Goal: Find contact information: Find contact information

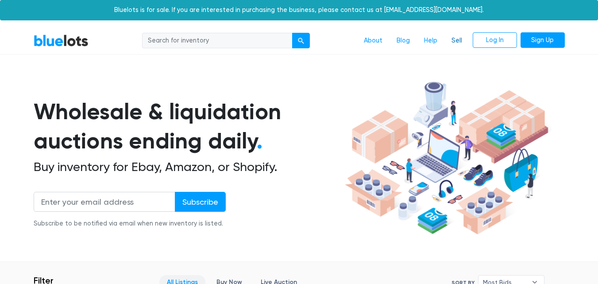
click at [455, 39] on link "Sell" at bounding box center [456, 40] width 25 height 17
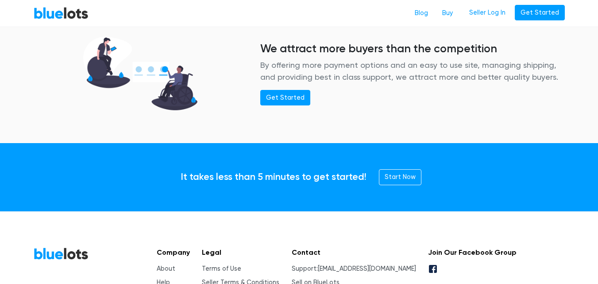
scroll to position [1246, 0]
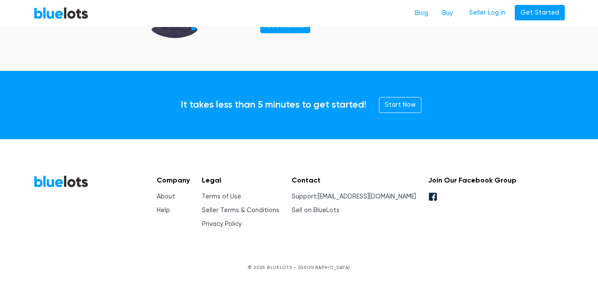
click at [323, 178] on h5 "Contact" at bounding box center [354, 180] width 124 height 8
drag, startPoint x: 413, startPoint y: 199, endPoint x: 341, endPoint y: 201, distance: 71.7
click at [341, 201] on div "Company About Help Legal Terms of Use Seller Terms & Conditions Privacy Policy …" at bounding box center [333, 202] width 367 height 54
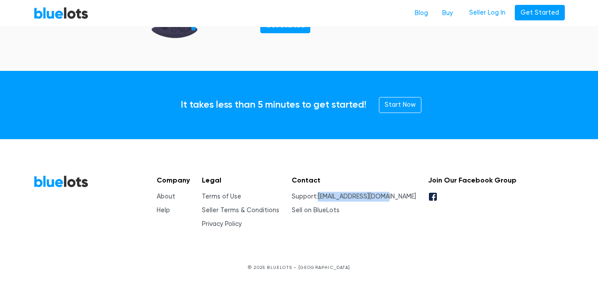
copy link "[EMAIL_ADDRESS][DOMAIN_NAME]"
click at [329, 177] on h5 "Contact" at bounding box center [354, 180] width 124 height 8
click at [328, 199] on li "Support: support@bluelots.com" at bounding box center [354, 197] width 124 height 10
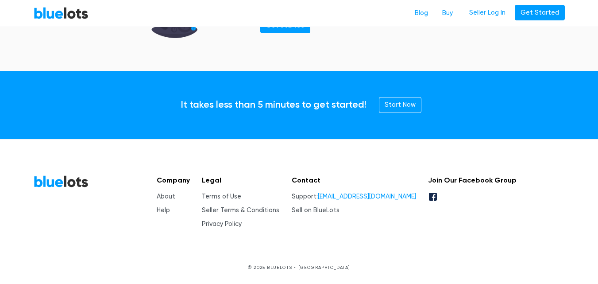
click at [377, 197] on link "[EMAIL_ADDRESS][DOMAIN_NAME]" at bounding box center [367, 197] width 98 height 8
click at [273, 172] on footer "BlueLots Company About Help Legal Terms of Use Seller Terms & Conditions Privac…" at bounding box center [299, 211] width 598 height 145
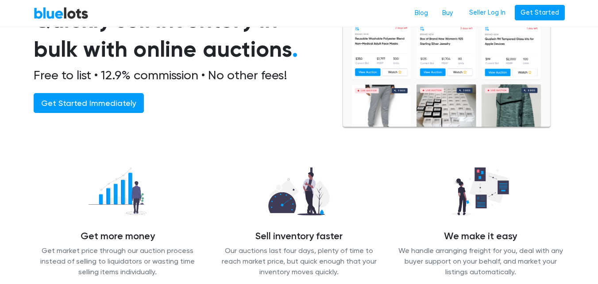
scroll to position [0, 0]
